Goal: Task Accomplishment & Management: Complete application form

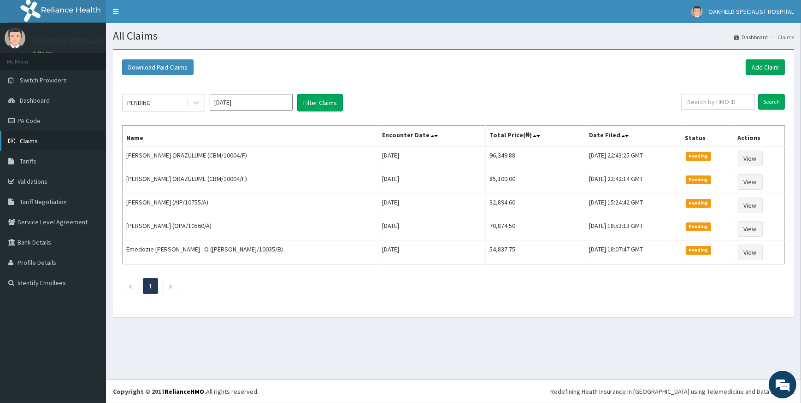
click at [26, 140] on span "Claims" at bounding box center [29, 141] width 18 height 8
click at [756, 64] on link "Add Claim" at bounding box center [764, 67] width 39 height 16
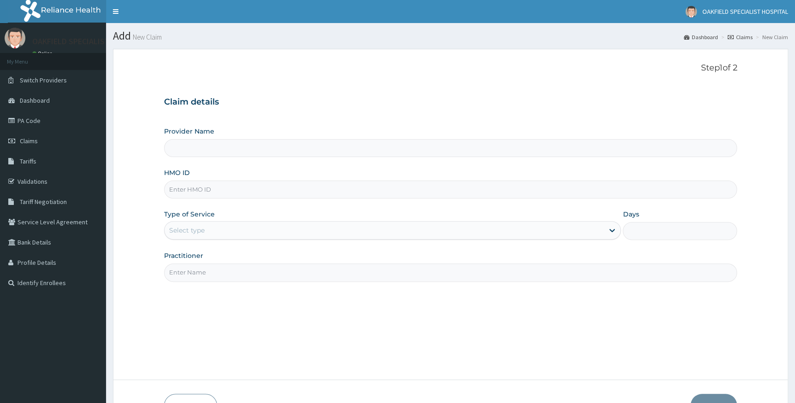
type input "Vinca Hospital Limited"
click at [27, 138] on span "Claims" at bounding box center [29, 141] width 18 height 8
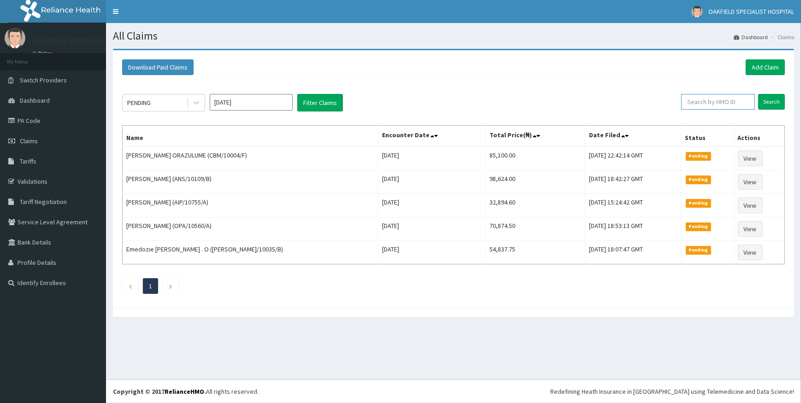
click at [710, 102] on input "text" at bounding box center [718, 102] width 74 height 16
paste input "ANS/10109/B"
type input "ANS/10109/B"
click at [771, 99] on input "Search" at bounding box center [771, 102] width 27 height 16
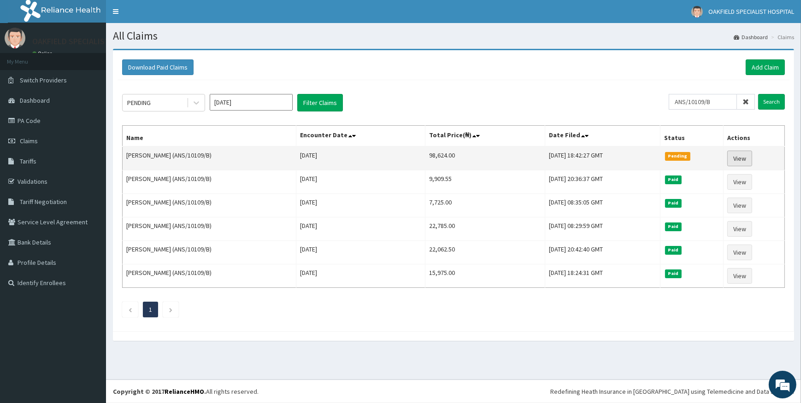
click at [739, 160] on link "View" at bounding box center [739, 159] width 25 height 16
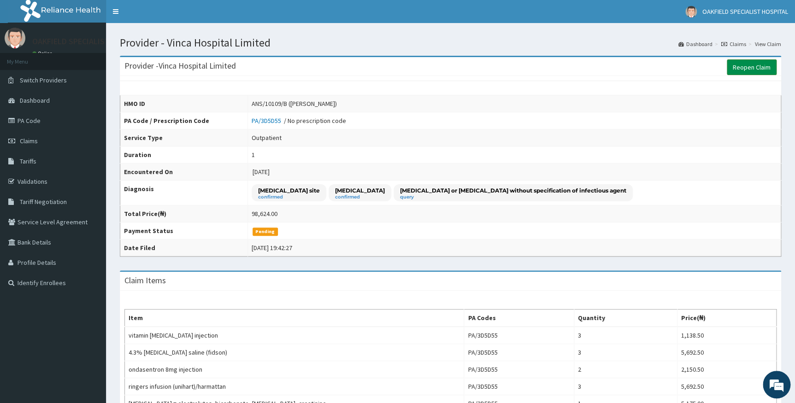
click at [755, 65] on link "Reopen Claim" at bounding box center [752, 67] width 50 height 16
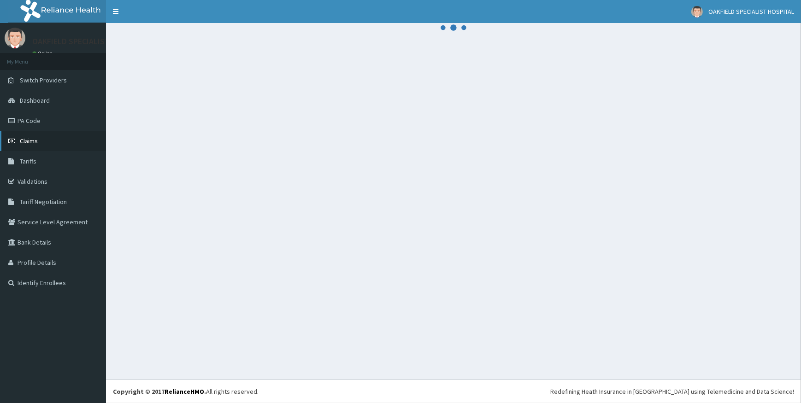
click at [23, 139] on span "Claims" at bounding box center [29, 141] width 18 height 8
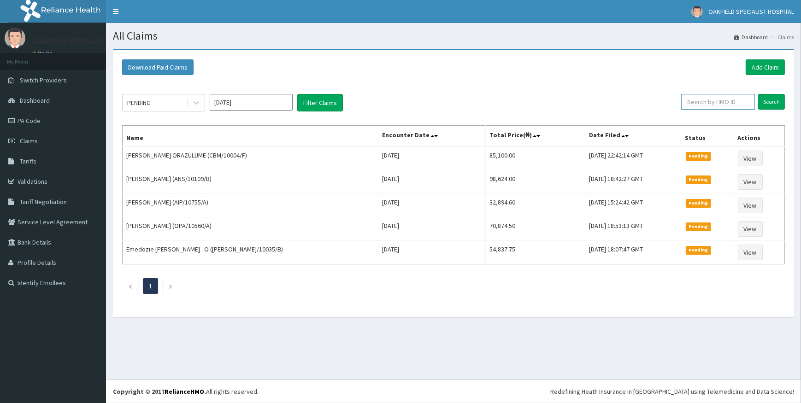
click at [699, 100] on input "text" at bounding box center [718, 102] width 74 height 16
click at [763, 68] on link "Add Claim" at bounding box center [764, 67] width 39 height 16
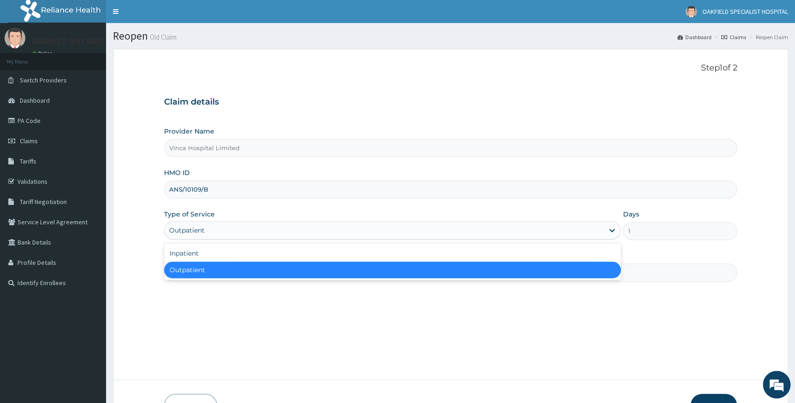
click at [599, 232] on div "Outpatient" at bounding box center [384, 230] width 440 height 15
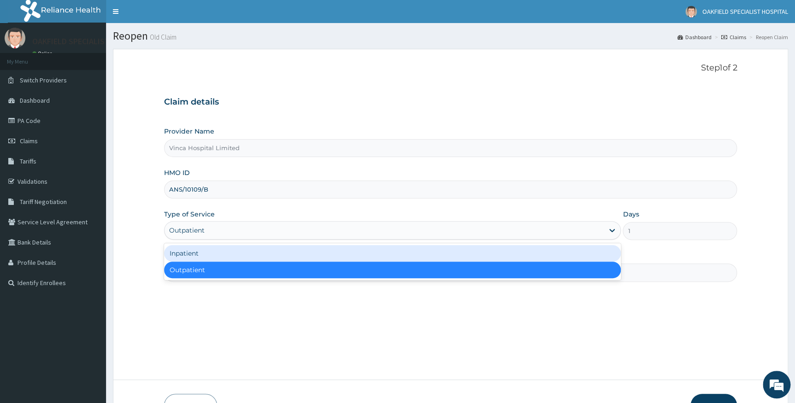
click at [387, 257] on div "Inpatient" at bounding box center [392, 253] width 457 height 17
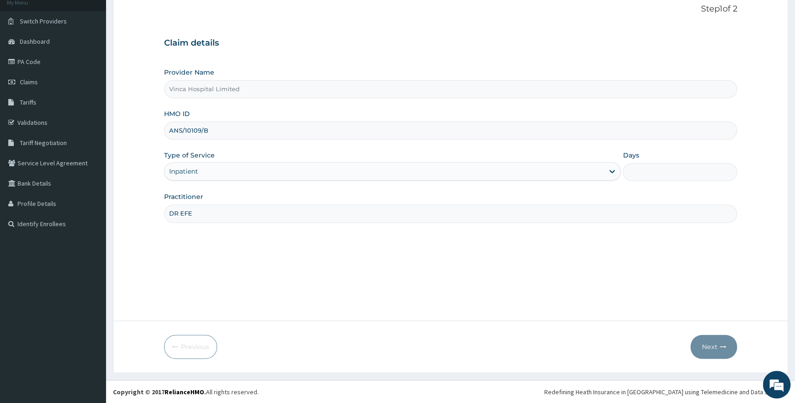
click at [655, 166] on input "Days" at bounding box center [679, 172] width 114 height 18
type input "1"
click at [707, 347] on button "Next" at bounding box center [713, 347] width 47 height 24
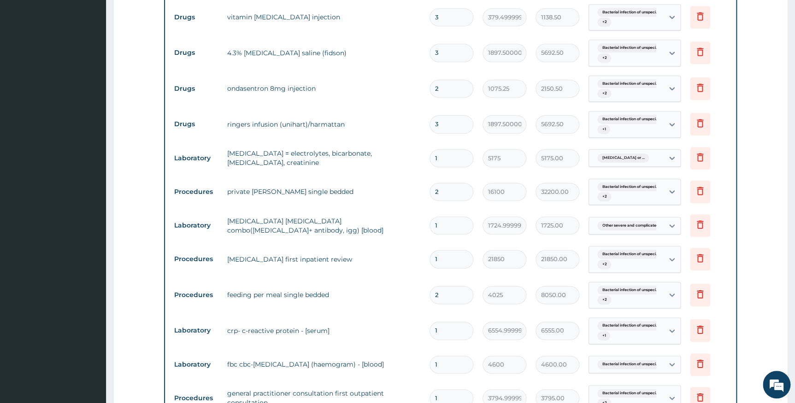
scroll to position [293, 0]
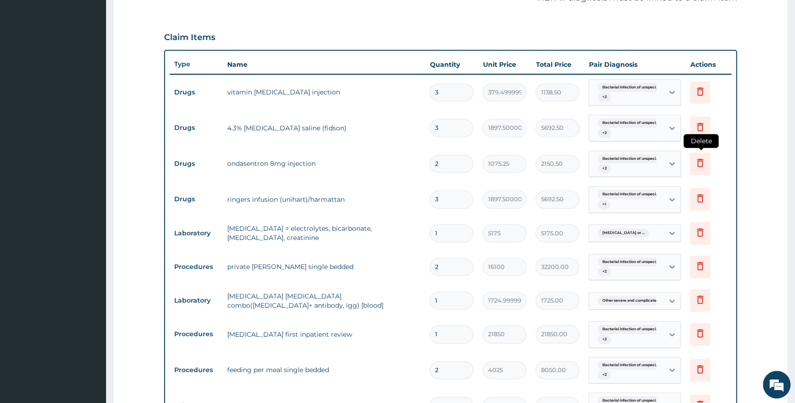
click at [698, 162] on icon at bounding box center [699, 162] width 11 height 11
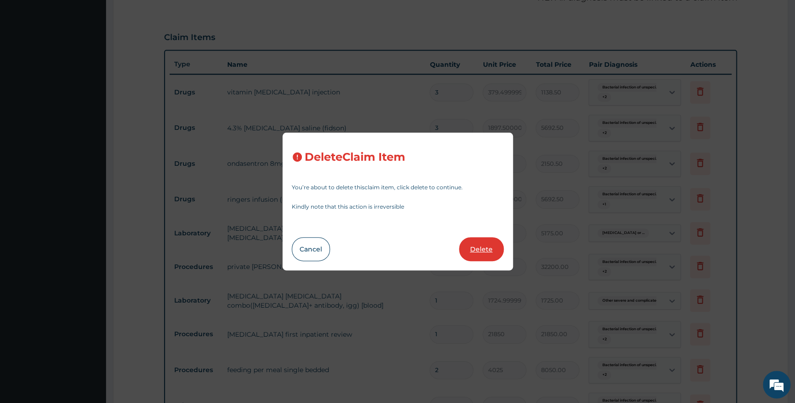
click at [481, 249] on button "Delete" at bounding box center [481, 249] width 45 height 24
type input "3"
type input "1897.5000000000002"
type input "5692.50"
type input "1"
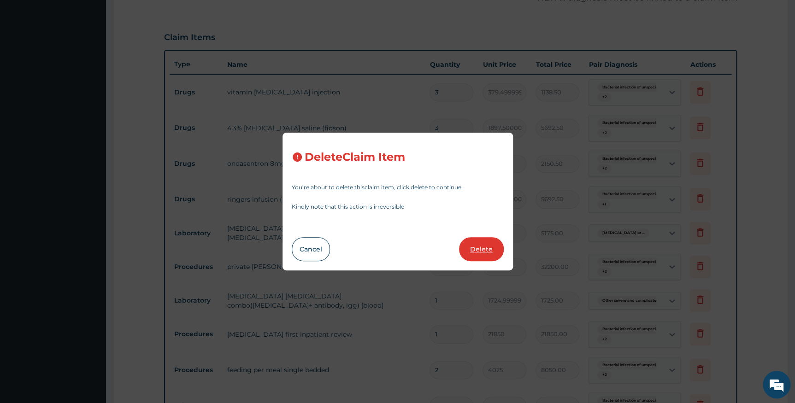
type input "5175"
type input "5175.00"
type input "2"
type input "16100"
type input "32200.00"
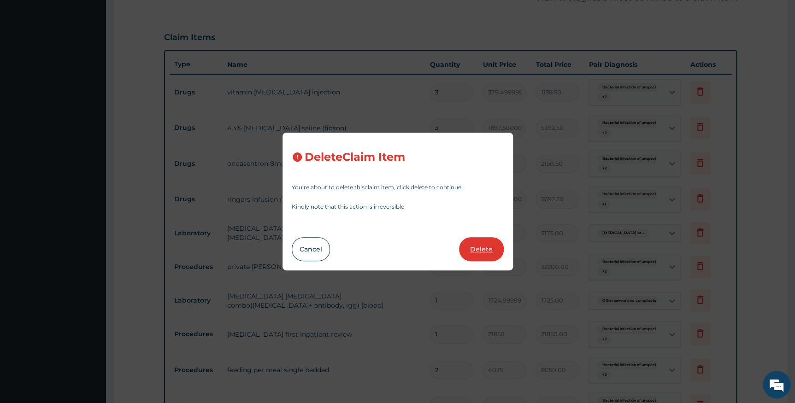
type input "1"
type input "1724.9999999999998"
type input "1725.00"
type input "21850"
type input "21850.00"
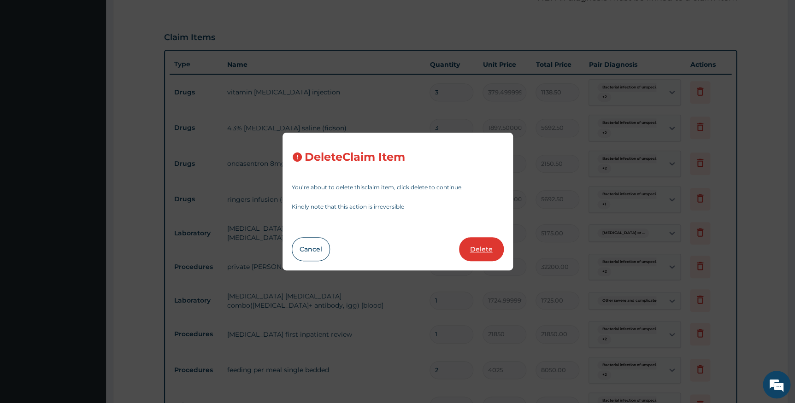
type input "2"
type input "4025"
type input "8050.00"
type input "1"
type input "6554.999999999999"
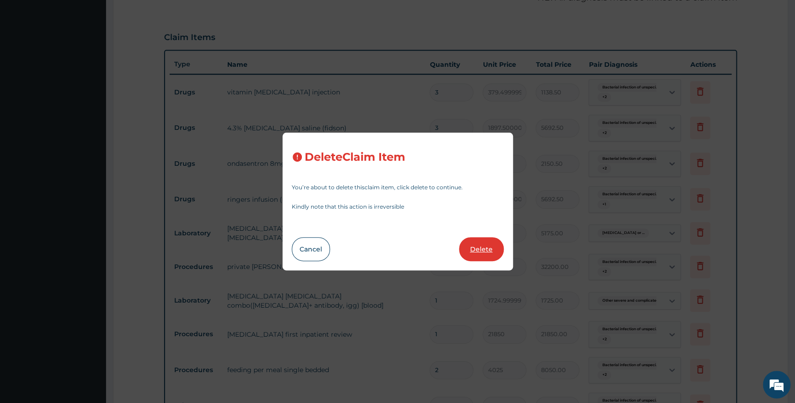
type input "6555.00"
type input "4600"
type input "4600.00"
type input "3794.9999999999995"
type input "3795.00"
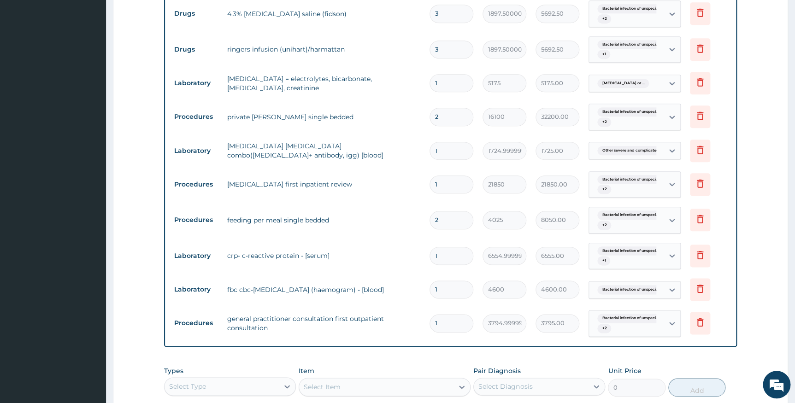
scroll to position [419, 0]
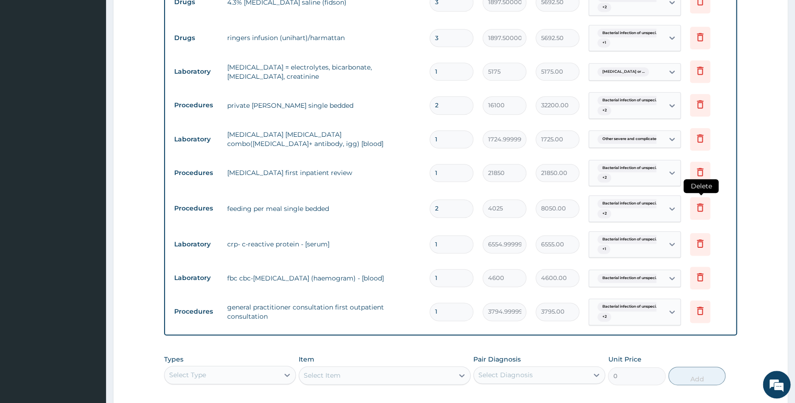
click at [698, 210] on icon at bounding box center [699, 207] width 11 height 11
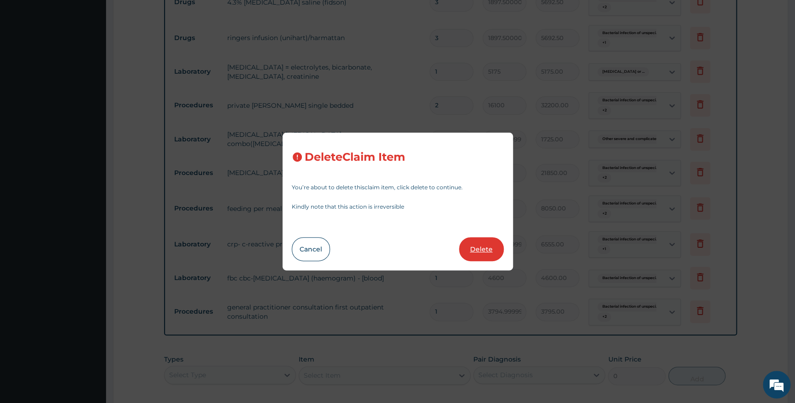
click at [479, 250] on button "Delete" at bounding box center [481, 249] width 45 height 24
type input "1"
type input "6554.999999999999"
type input "6555.00"
type input "4600"
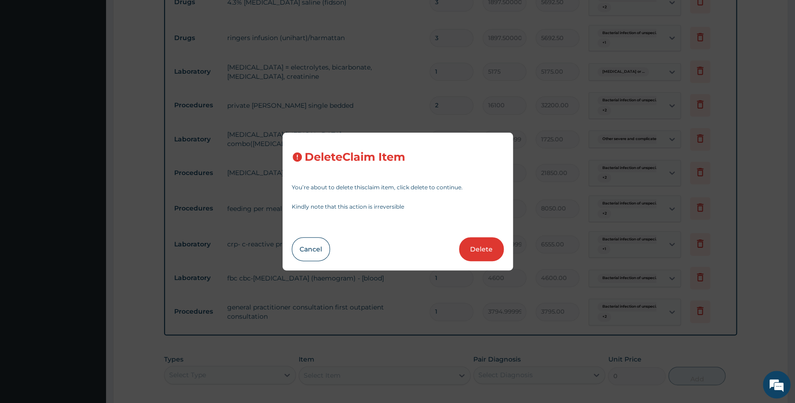
type input "4600.00"
type input "3794.9999999999995"
type input "3795.00"
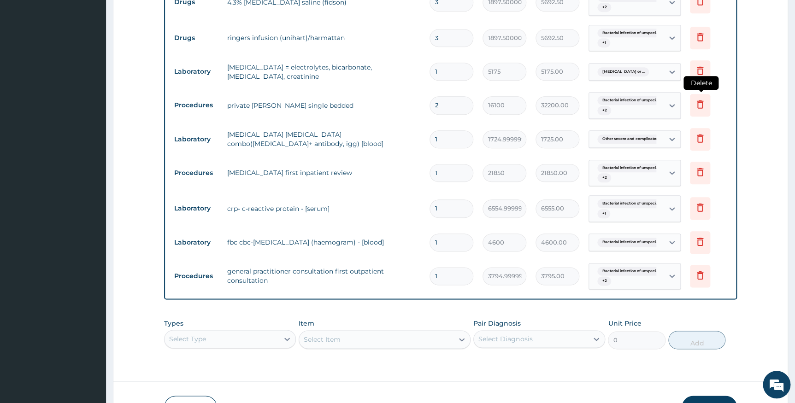
click at [701, 103] on icon at bounding box center [699, 104] width 11 height 11
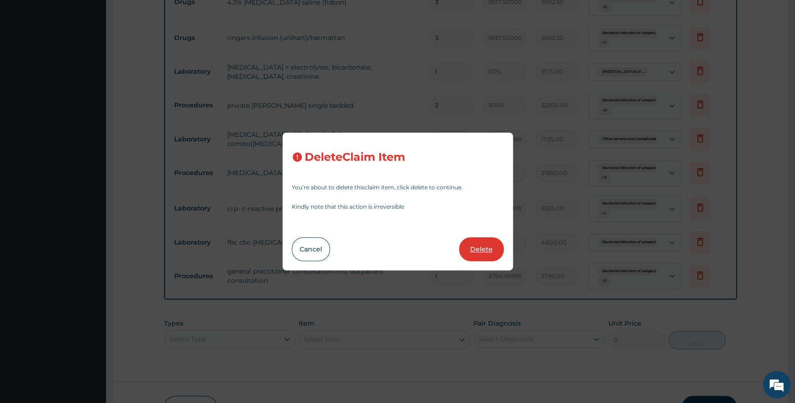
click at [484, 252] on button "Delete" at bounding box center [481, 249] width 45 height 24
type input "1"
type input "1724.9999999999998"
type input "1725.00"
type input "21850"
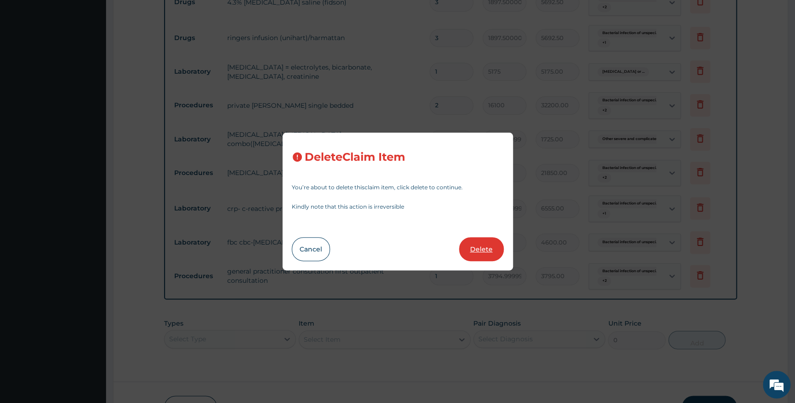
type input "21850.00"
type input "6554.999999999999"
type input "6555.00"
type input "4600"
type input "4600.00"
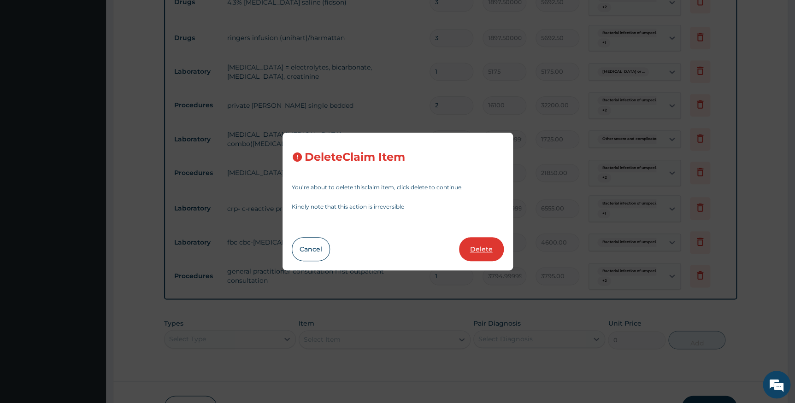
type input "3794.9999999999995"
type input "3795.00"
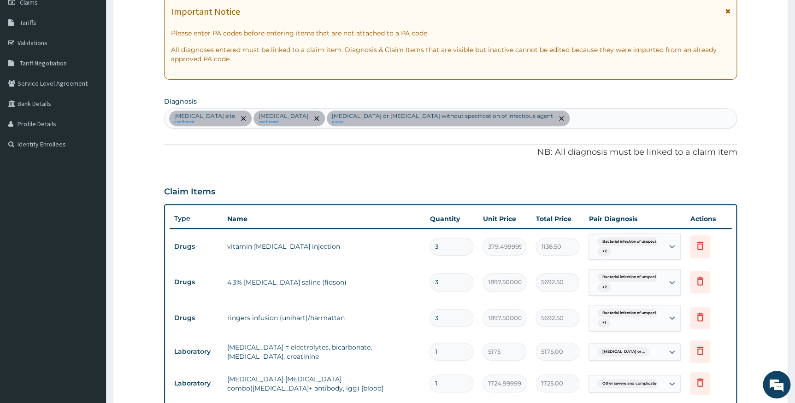
scroll to position [0, 0]
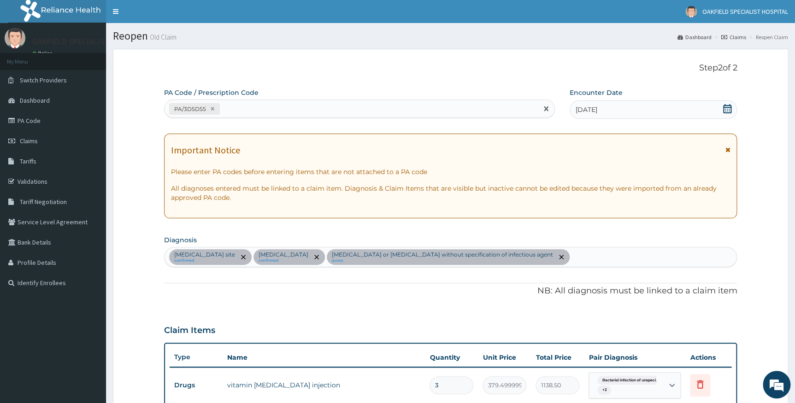
click at [273, 105] on div "PA/3D5D55" at bounding box center [350, 108] width 373 height 15
paste input "PA/4B994B"
type input "PA/4B994B"
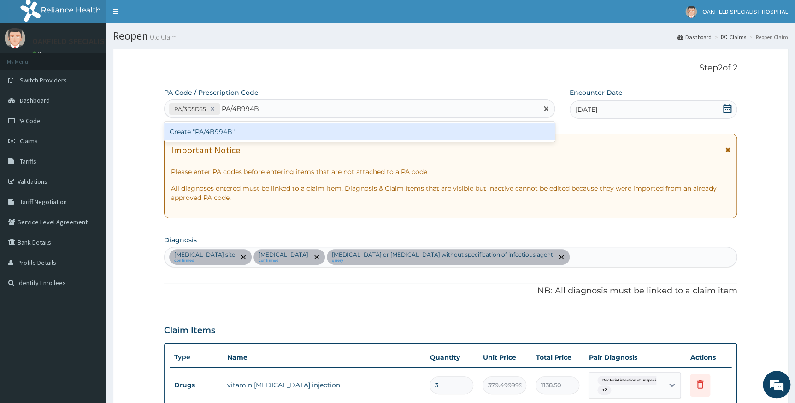
click at [258, 129] on div "Create "PA/4B994B"" at bounding box center [359, 131] width 391 height 17
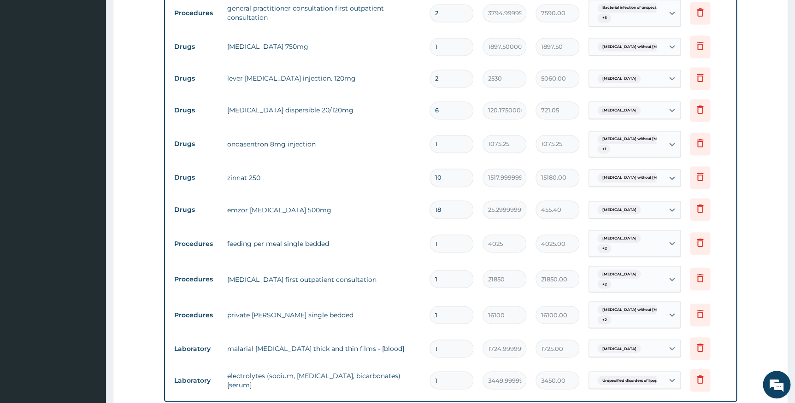
scroll to position [747, 0]
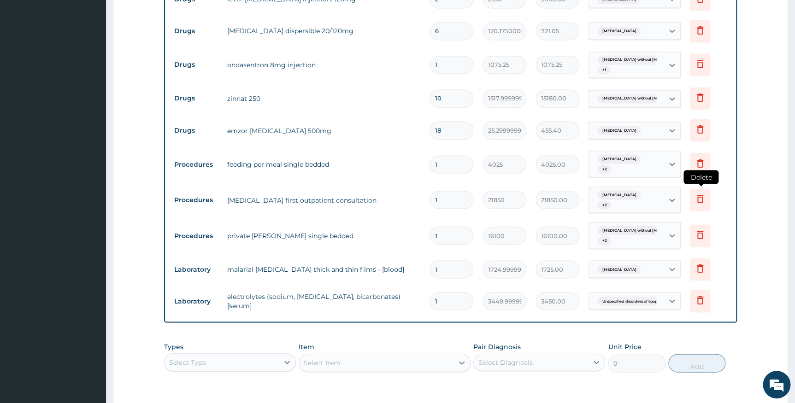
click at [700, 200] on icon at bounding box center [699, 198] width 11 height 11
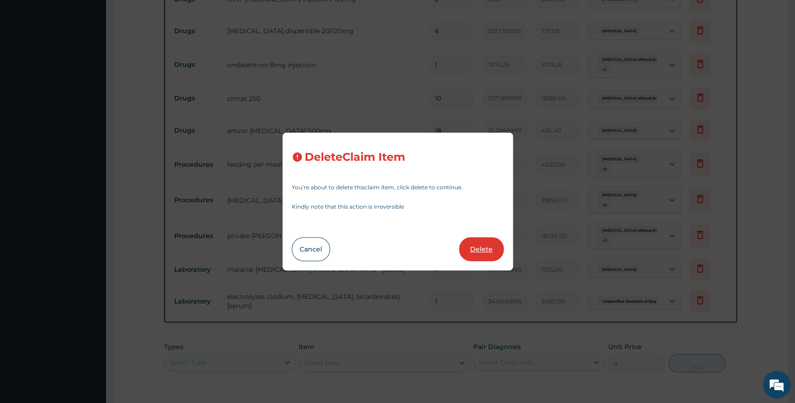
click at [478, 251] on button "Delete" at bounding box center [481, 249] width 45 height 24
type input "16100"
type input "16100.00"
type input "1724.9999999999998"
type input "1725.00"
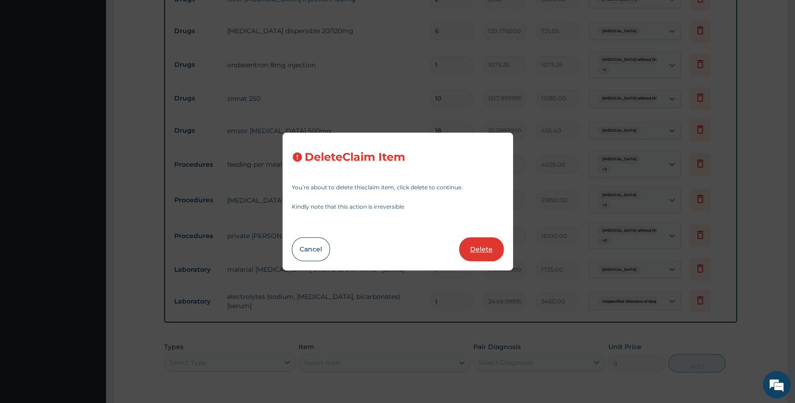
type input "3449.9999999999995"
type input "3450.00"
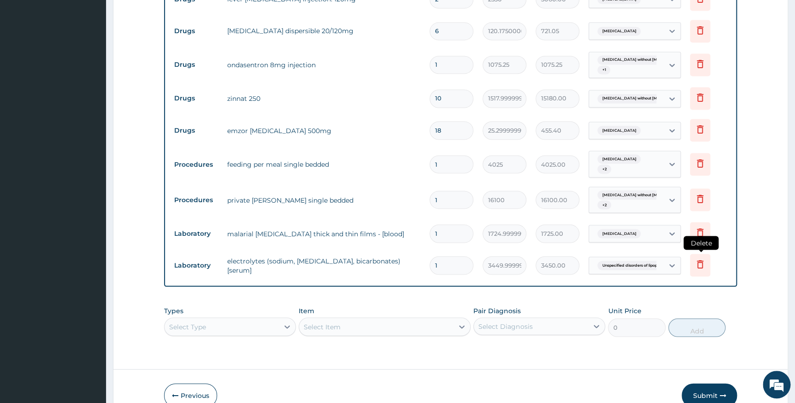
click at [700, 267] on icon at bounding box center [699, 263] width 11 height 11
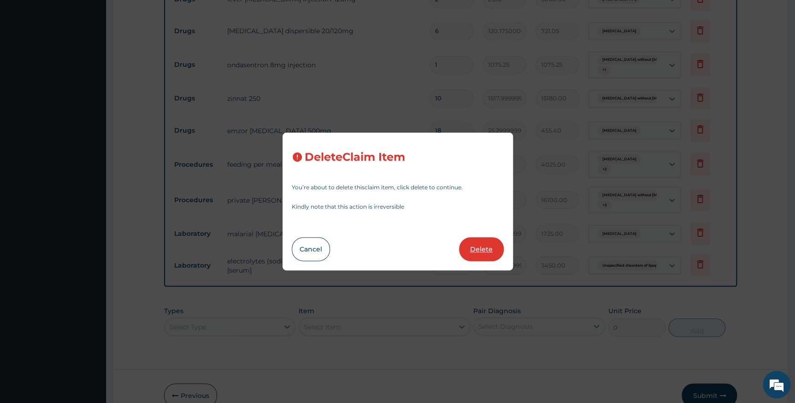
click at [481, 243] on button "Delete" at bounding box center [481, 249] width 45 height 24
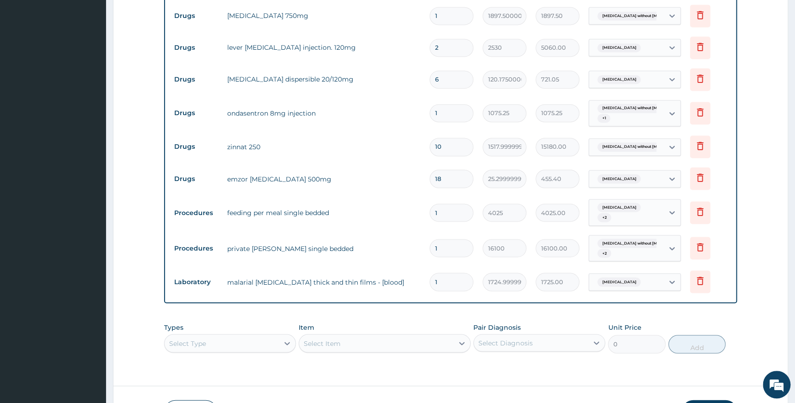
scroll to position [705, 0]
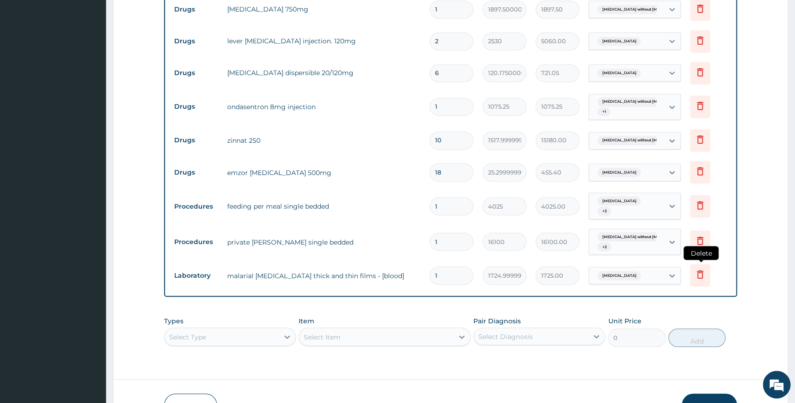
click at [700, 274] on icon at bounding box center [699, 274] width 11 height 11
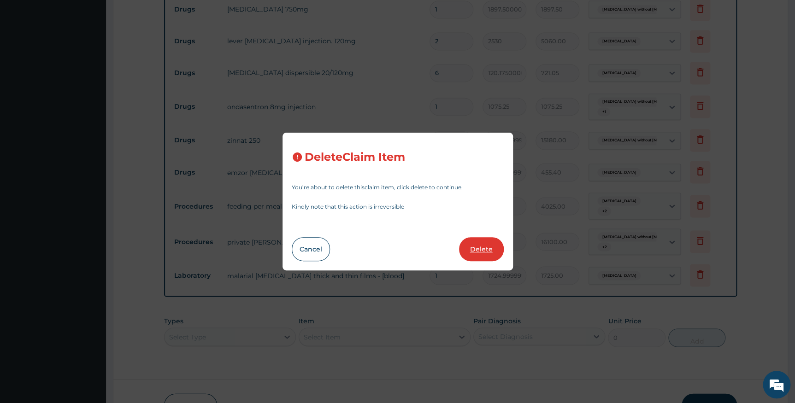
click at [479, 247] on button "Delete" at bounding box center [481, 249] width 45 height 24
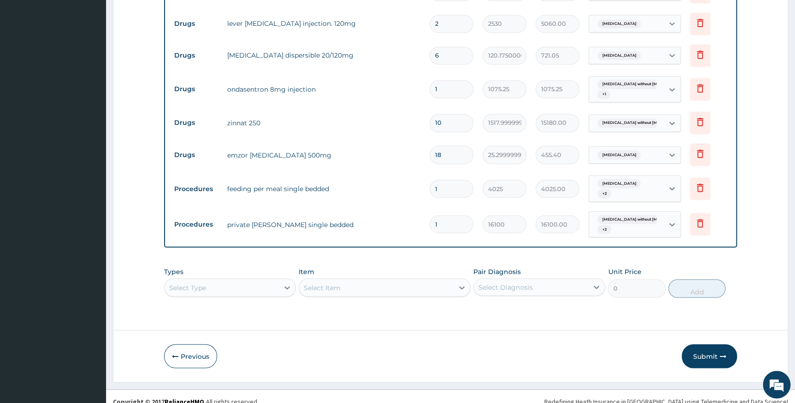
scroll to position [732, 0]
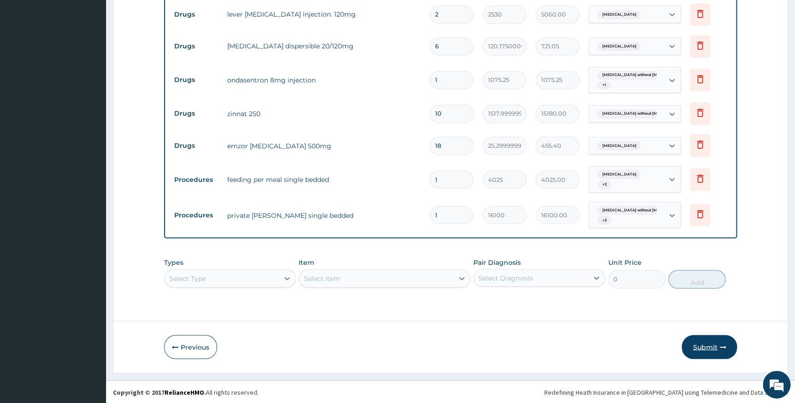
click at [708, 346] on button "Submit" at bounding box center [708, 347] width 55 height 24
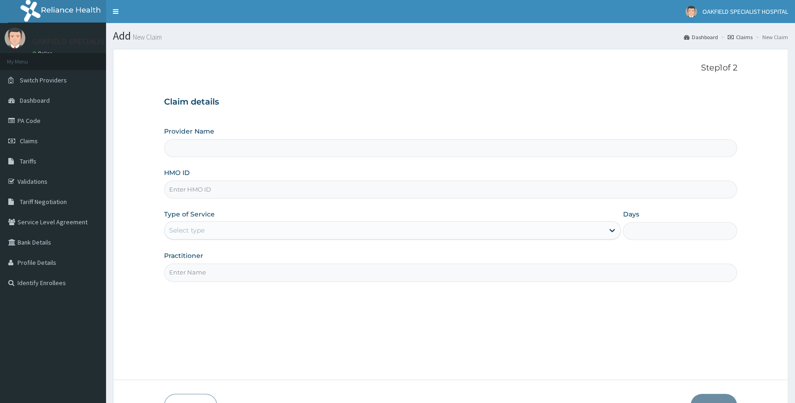
click at [203, 195] on input "HMO ID" at bounding box center [450, 190] width 573 height 18
paste input "ANS/10109/B"
type input "ANS/10109/B"
type input "Vinca Hospital Limited"
type input "ANS/10109/B"
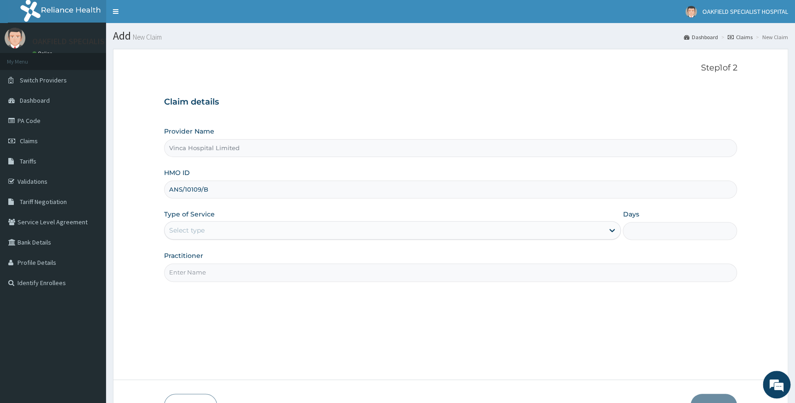
click at [202, 227] on div "Select type" at bounding box center [186, 230] width 35 height 9
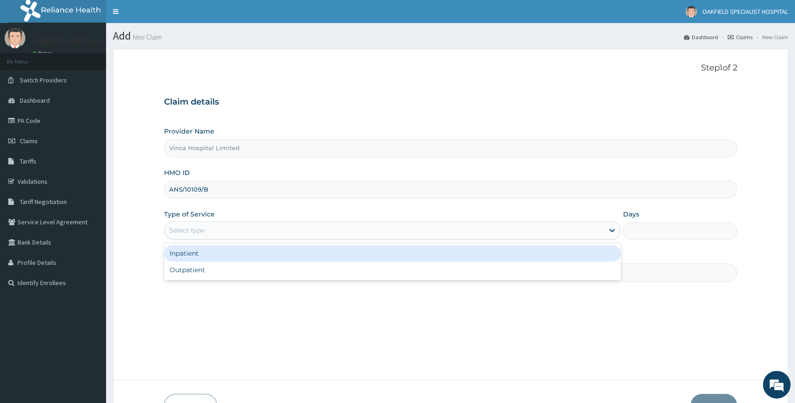
click at [204, 253] on div "Inpatient" at bounding box center [392, 253] width 457 height 17
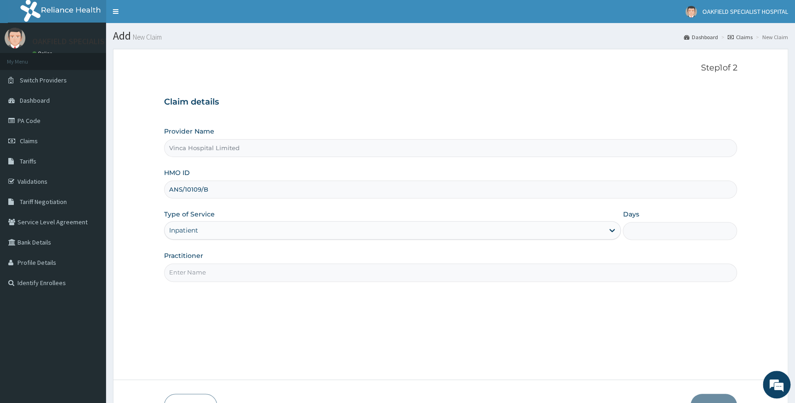
click at [209, 276] on input "Practitioner" at bounding box center [450, 273] width 573 height 18
type input "DR EFE"
click at [639, 235] on input "Days" at bounding box center [679, 231] width 114 height 18
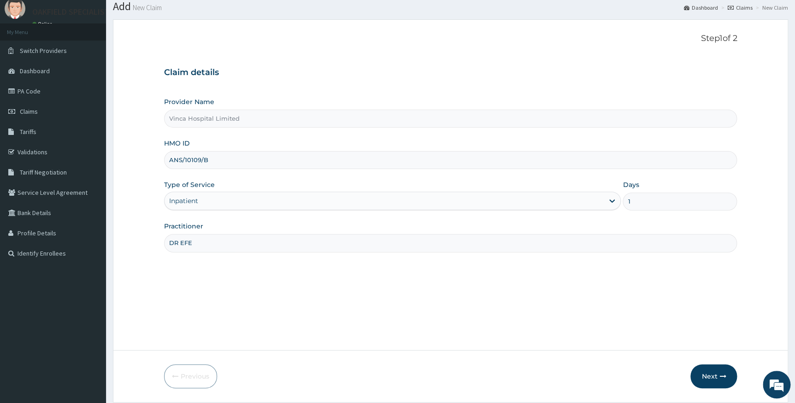
scroll to position [59, 0]
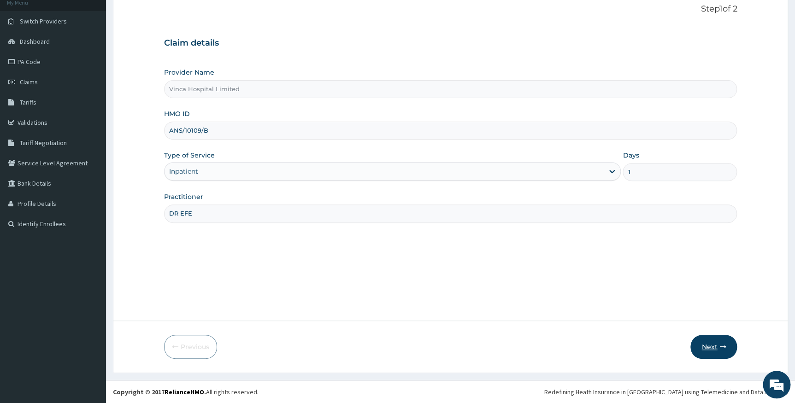
type input "1"
click at [712, 343] on button "Next" at bounding box center [713, 347] width 47 height 24
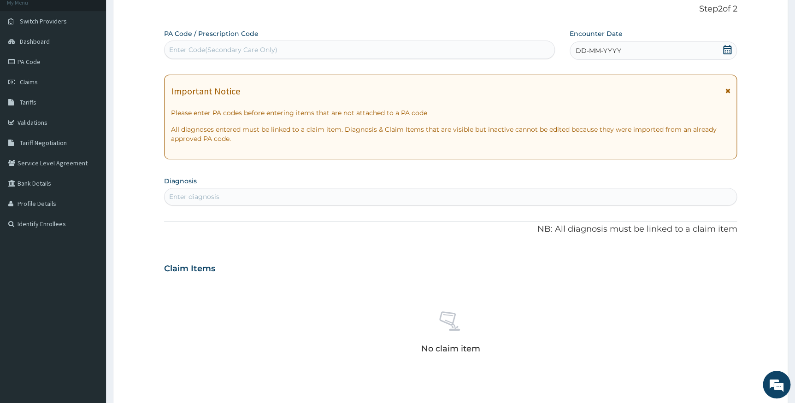
click at [210, 44] on div "Enter Code(Secondary Care Only)" at bounding box center [359, 49] width 390 height 15
paste input "PA/4B994B"
type input "PA/4B994B"
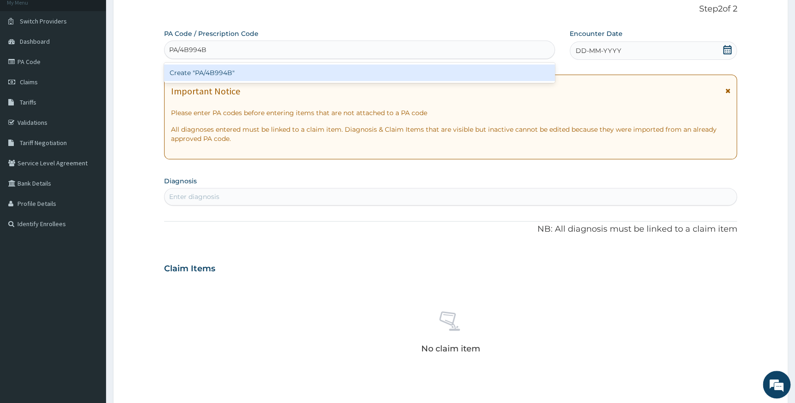
click at [210, 68] on div "Create "PA/4B994B"" at bounding box center [359, 73] width 391 height 17
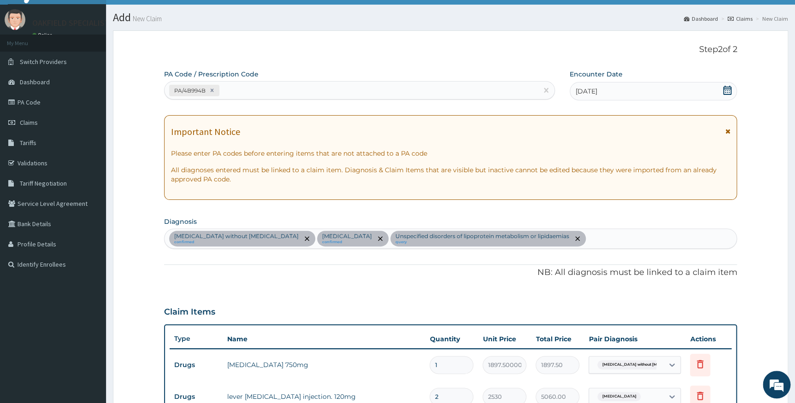
scroll to position [16, 0]
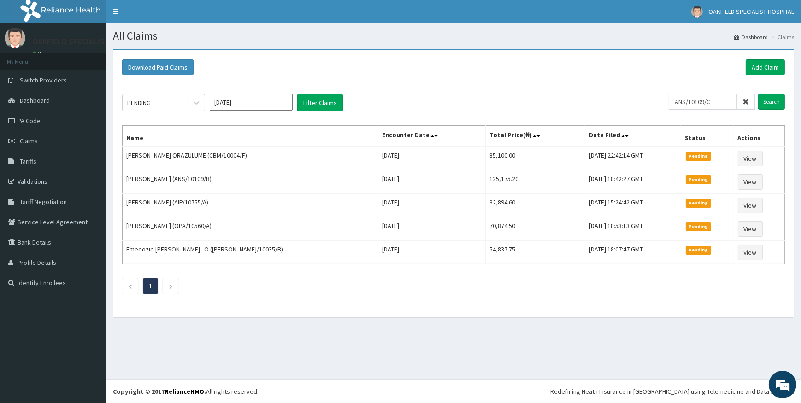
type input "ANS/10109/C"
click at [775, 99] on input "Search" at bounding box center [771, 102] width 27 height 16
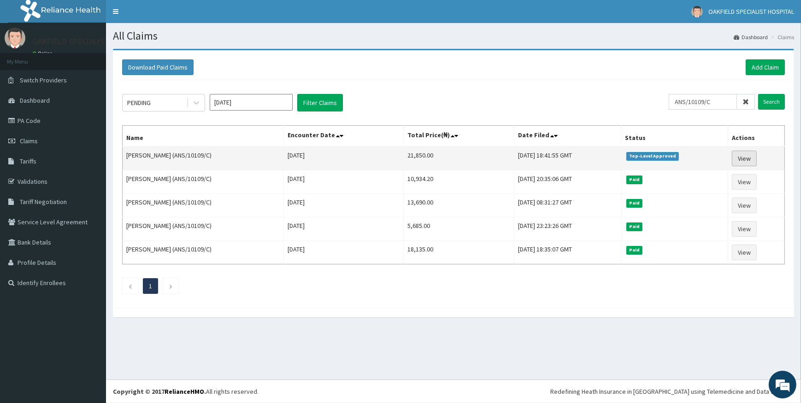
click at [741, 156] on link "View" at bounding box center [744, 159] width 25 height 16
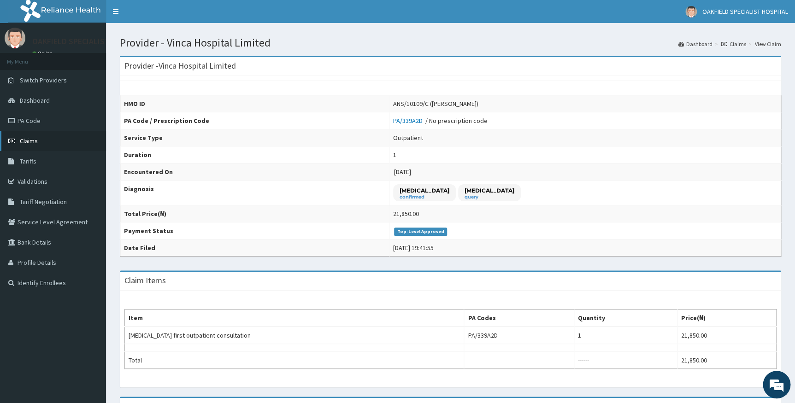
click at [30, 141] on span "Claims" at bounding box center [29, 141] width 18 height 8
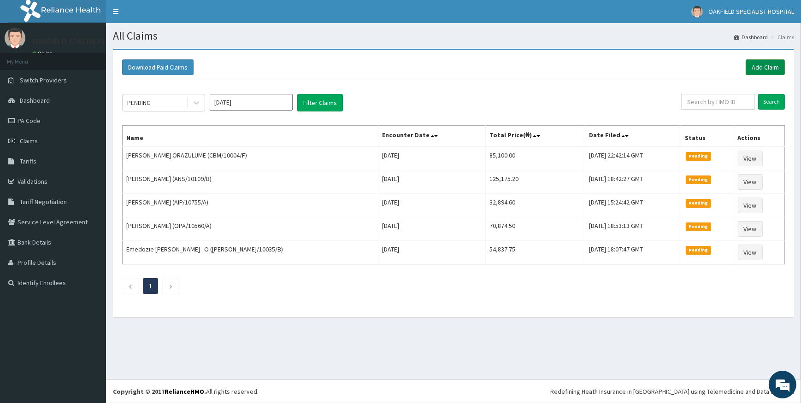
click at [764, 67] on link "Add Claim" at bounding box center [764, 67] width 39 height 16
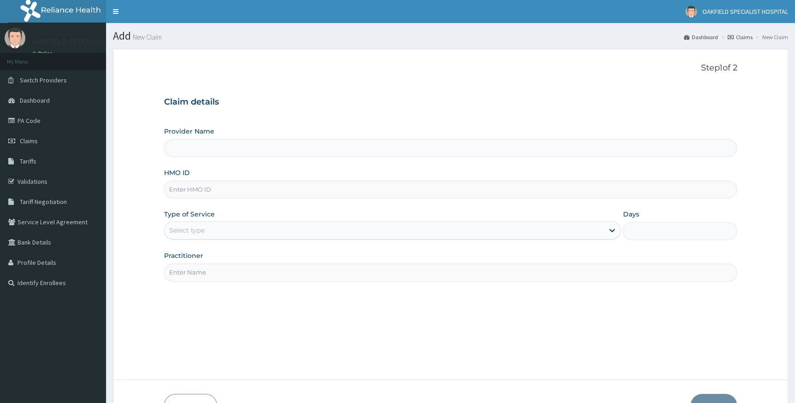
click at [189, 194] on input "HMO ID" at bounding box center [450, 190] width 573 height 18
paste input "ANS/10109/C"
type input "ANS/10109/C"
type input "Vinca Hospital Limited"
type input "ANS/10109/C"
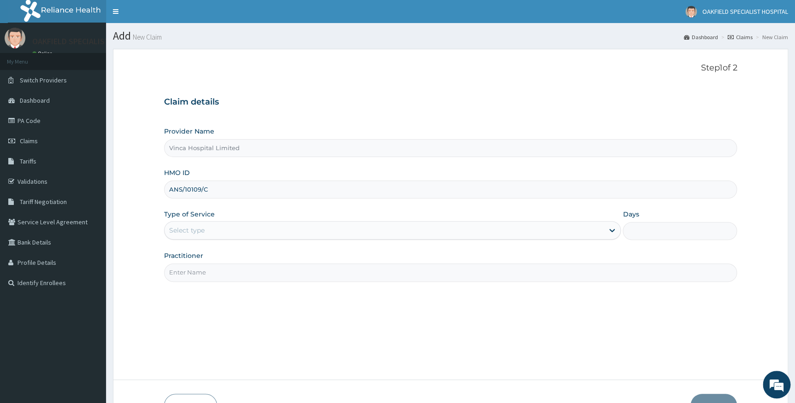
click at [187, 229] on div "Select type" at bounding box center [186, 230] width 35 height 9
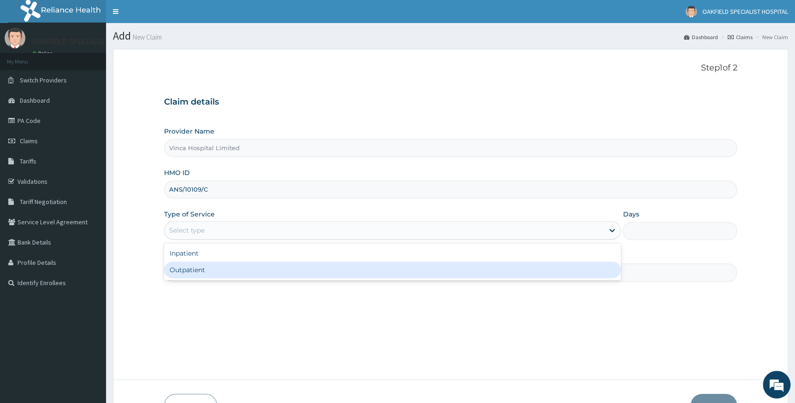
click at [193, 267] on div "Outpatient" at bounding box center [392, 270] width 457 height 17
type input "1"
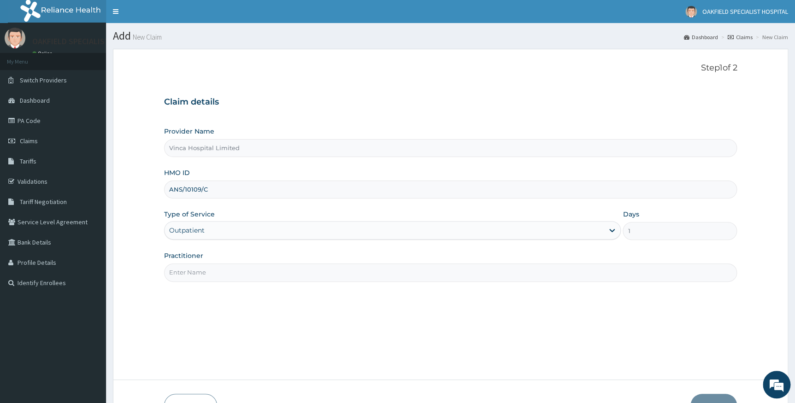
click at [201, 271] on input "Practitioner" at bounding box center [450, 273] width 573 height 18
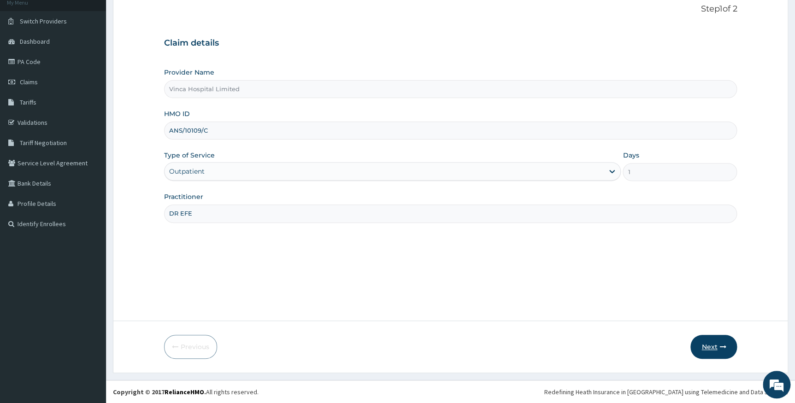
type input "DR EFE"
click at [723, 342] on button "Next" at bounding box center [713, 347] width 47 height 24
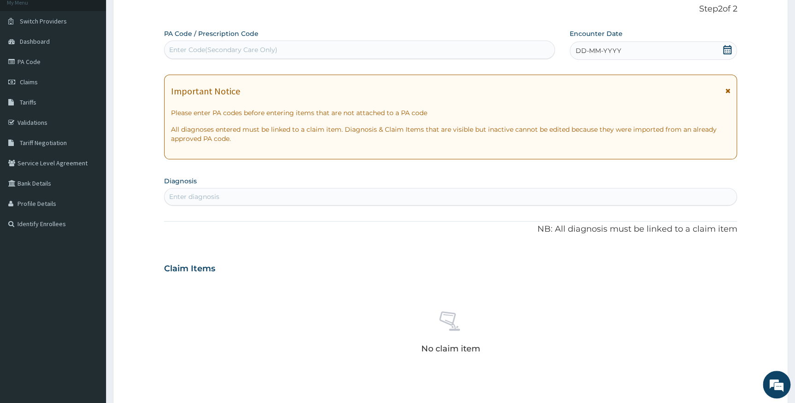
click at [240, 48] on div "Enter Code(Secondary Care Only)" at bounding box center [223, 49] width 108 height 9
paste input "PA/EF8AC7"
type input "PA/EF8AC7"
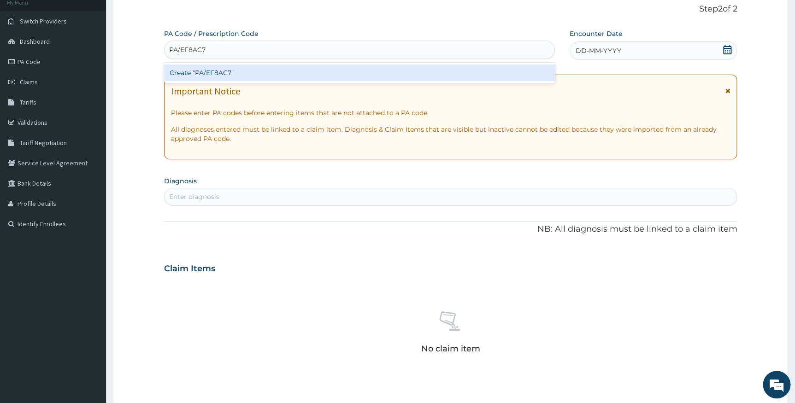
click at [229, 73] on div "Create "PA/EF8AC7"" at bounding box center [359, 73] width 391 height 17
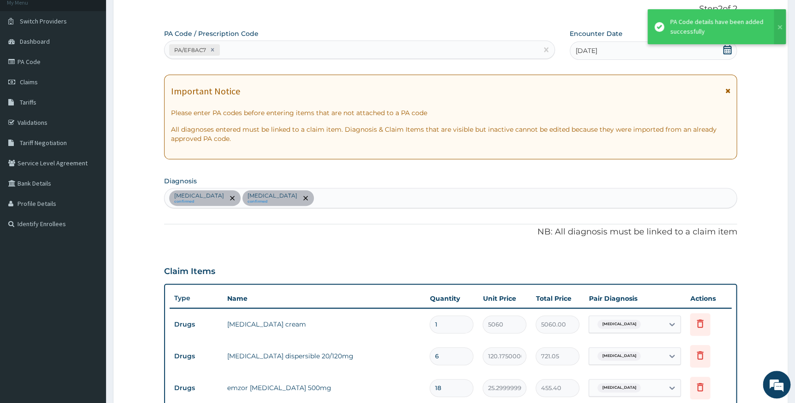
scroll to position [277, 0]
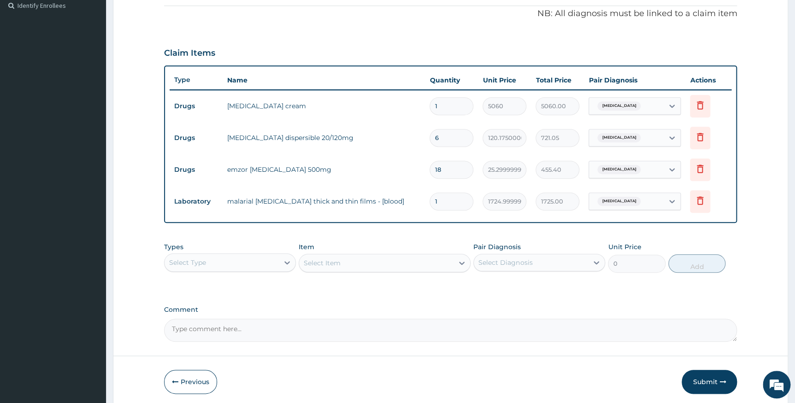
click at [699, 381] on button "Submit" at bounding box center [708, 382] width 55 height 24
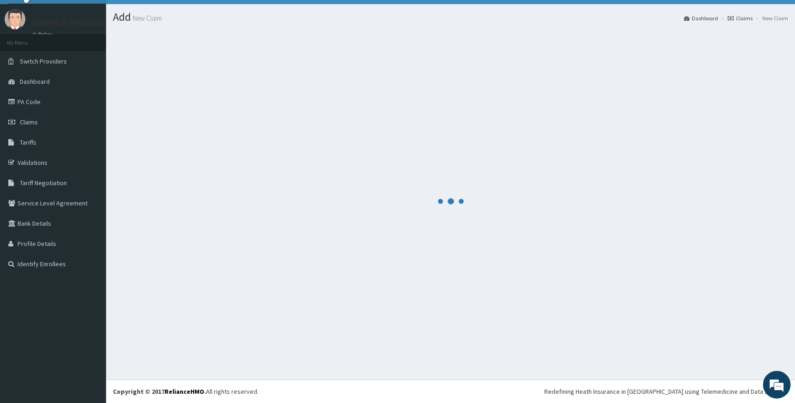
scroll to position [18, 0]
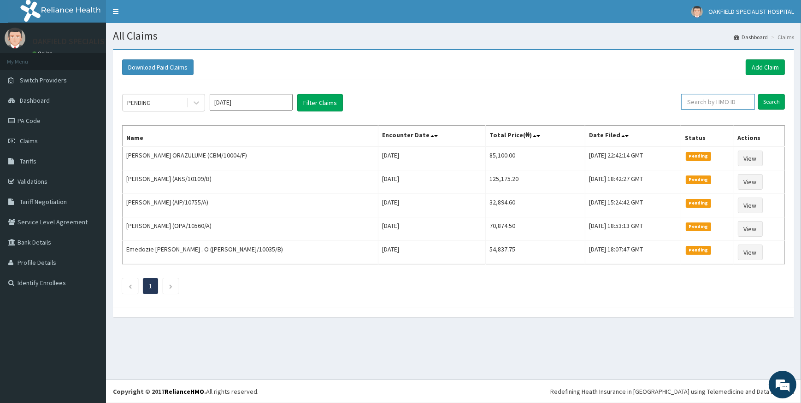
click at [704, 106] on input "text" at bounding box center [718, 102] width 74 height 16
paste input "ANS/10083/A"
type input "ANS/10083/A"
click at [774, 100] on input "Search" at bounding box center [771, 102] width 27 height 16
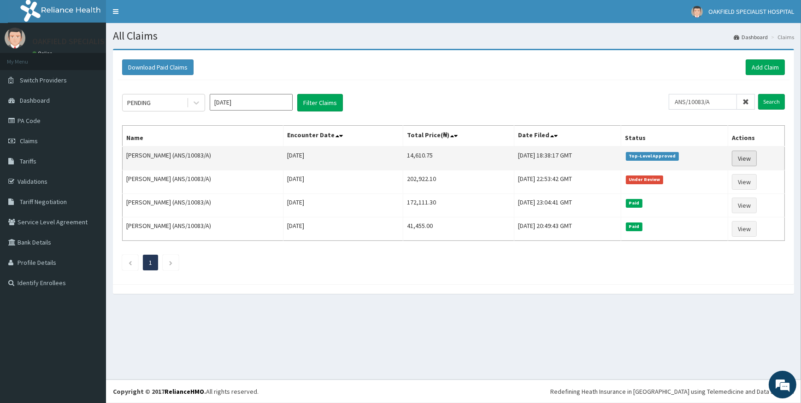
click at [753, 155] on link "View" at bounding box center [744, 159] width 25 height 16
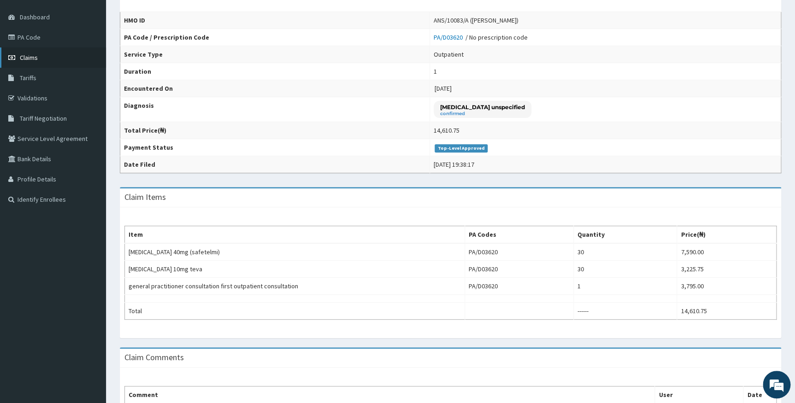
click at [29, 55] on span "Claims" at bounding box center [29, 57] width 18 height 8
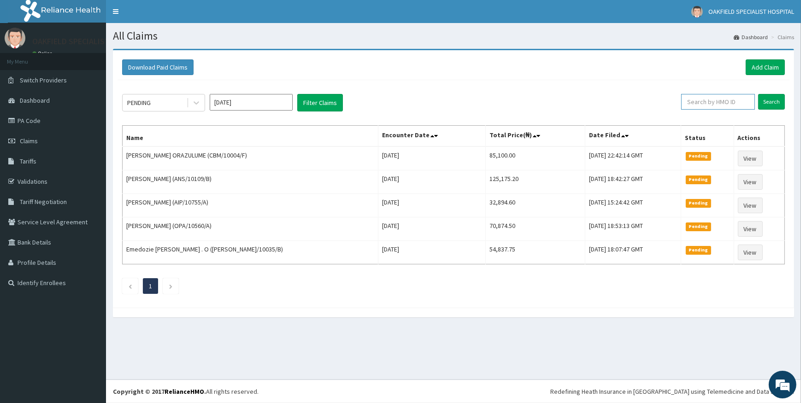
click at [716, 104] on input "text" at bounding box center [718, 102] width 74 height 16
paste input "TEN/10014/C"
type input "TEN/10014/C"
click at [767, 98] on input "Search" at bounding box center [771, 102] width 27 height 16
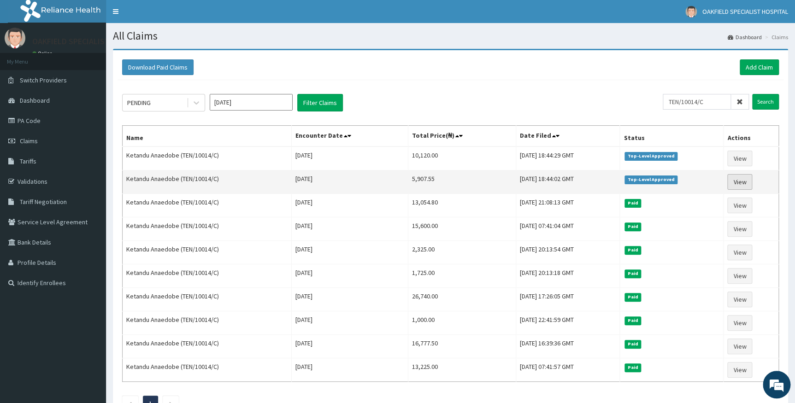
click at [742, 180] on link "View" at bounding box center [739, 182] width 25 height 16
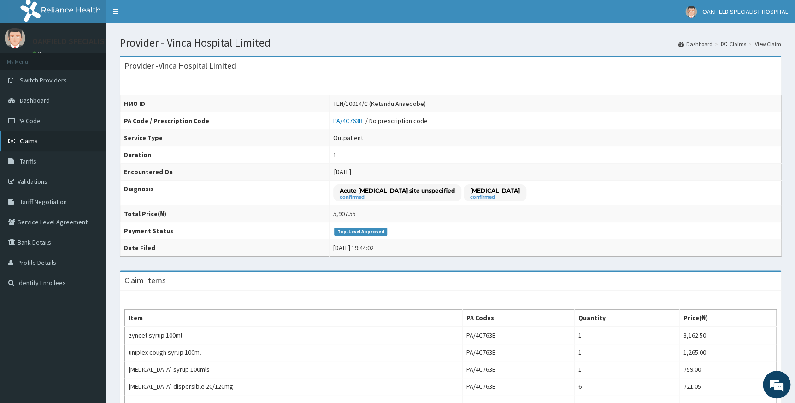
click at [26, 145] on link "Claims" at bounding box center [53, 141] width 106 height 20
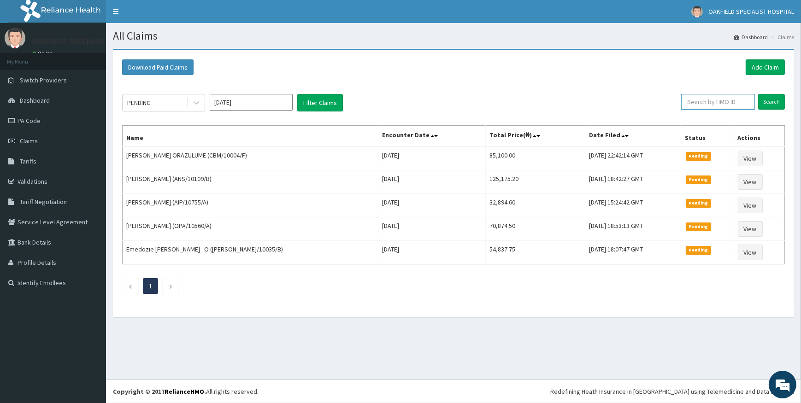
click at [692, 101] on input "text" at bounding box center [718, 102] width 74 height 16
paste input "WAN/10005/A"
type input "WAN/10005/A"
click at [769, 103] on input "Search" at bounding box center [771, 102] width 27 height 16
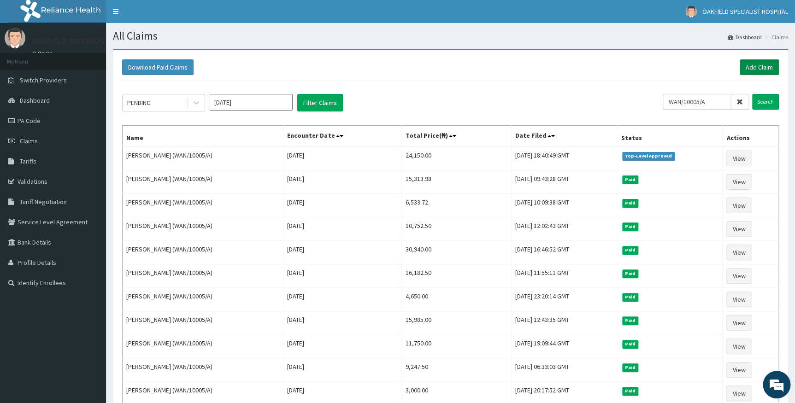
click at [760, 69] on link "Add Claim" at bounding box center [758, 67] width 39 height 16
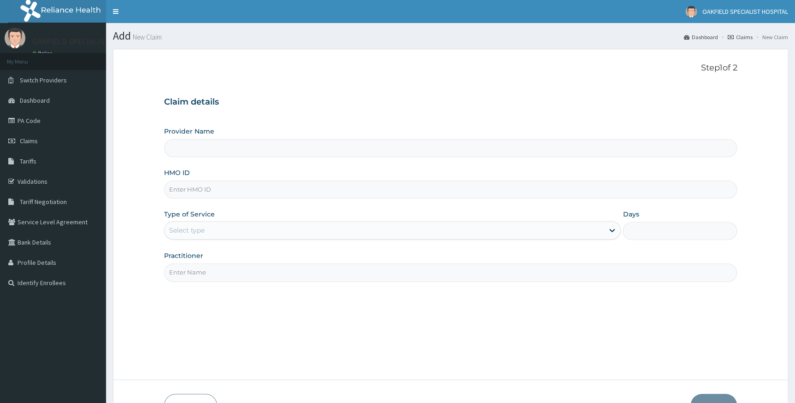
type input "TEN/10014/C"
type input "Vinca Hospital Limited"
type input "TEN/10014/C"
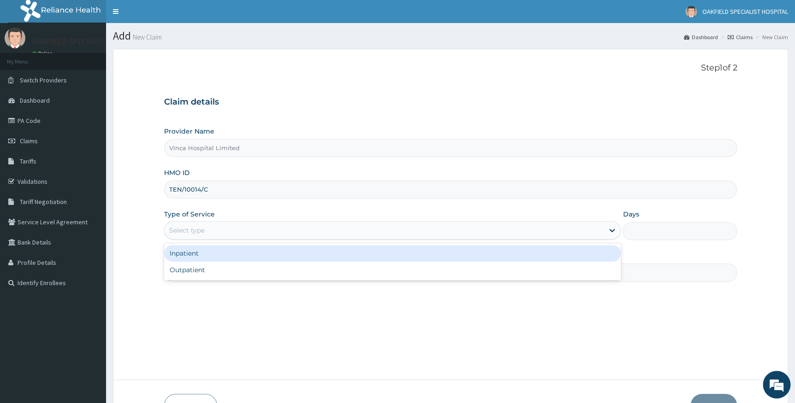
click at [198, 229] on div "Select type" at bounding box center [186, 230] width 35 height 9
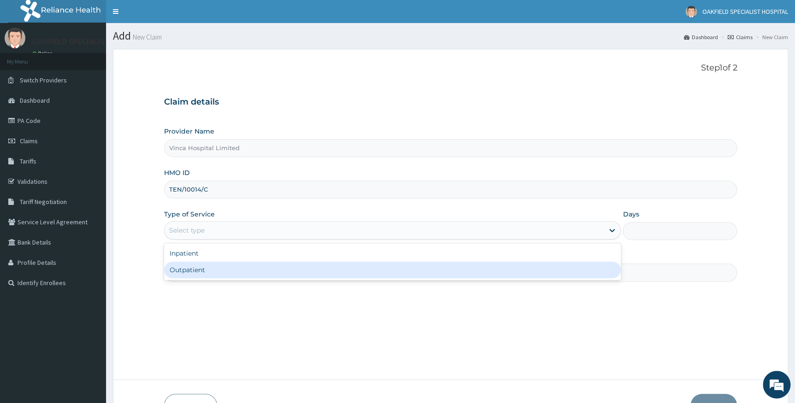
click at [193, 267] on div "Outpatient" at bounding box center [392, 270] width 457 height 17
type input "1"
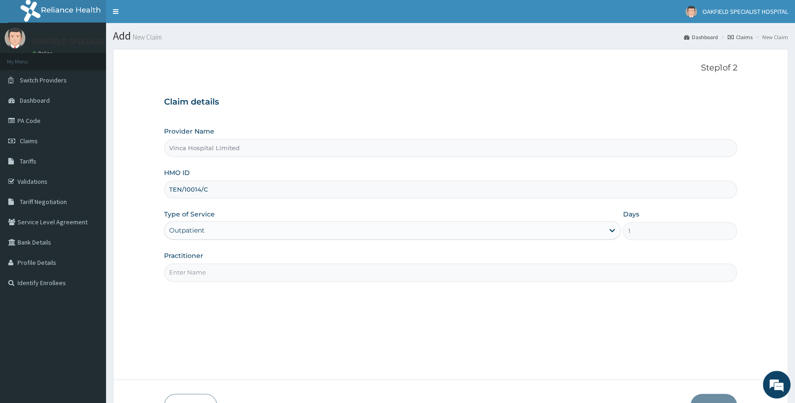
click at [199, 274] on input "Practitioner" at bounding box center [450, 273] width 573 height 18
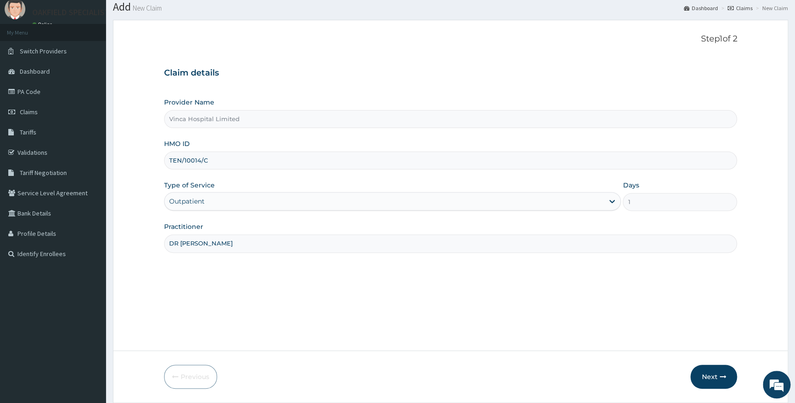
scroll to position [59, 0]
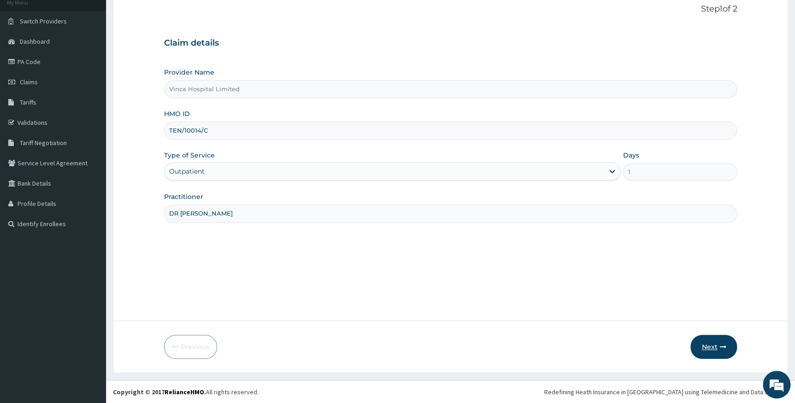
type input "DR CHARITY"
click at [715, 346] on button "Next" at bounding box center [713, 347] width 47 height 24
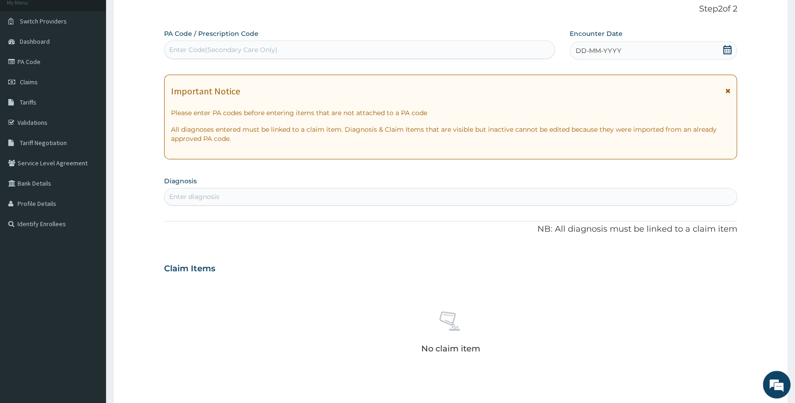
scroll to position [0, 0]
click at [196, 46] on div "Enter Code(Secondary Care Only)" at bounding box center [223, 49] width 108 height 9
paste input "PA/72BB69"
type input "PA/72BB69"
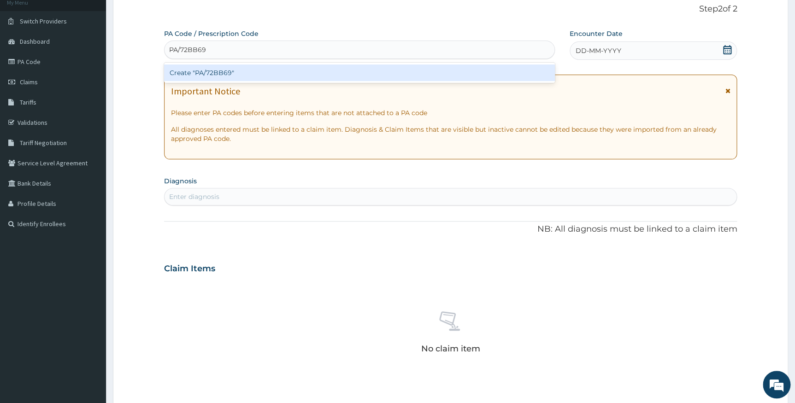
click at [206, 74] on div "Create "PA/72BB69"" at bounding box center [359, 73] width 391 height 17
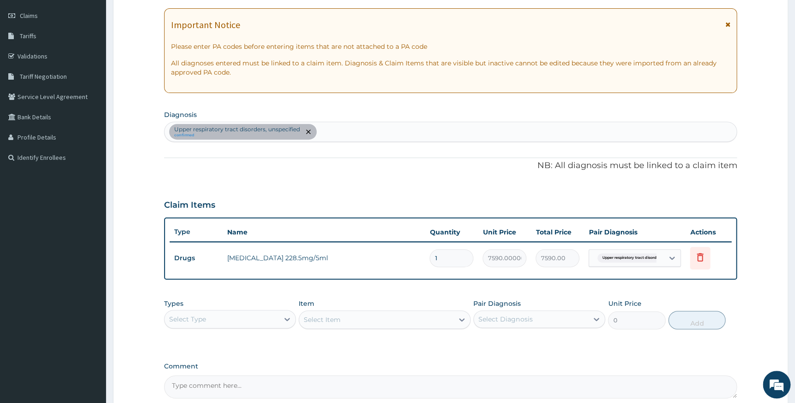
scroll to position [217, 0]
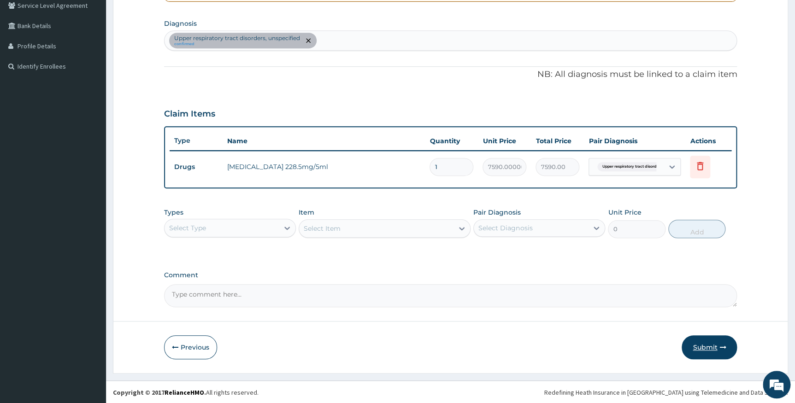
click at [707, 341] on button "Submit" at bounding box center [708, 347] width 55 height 24
